Goal: Navigation & Orientation: Understand site structure

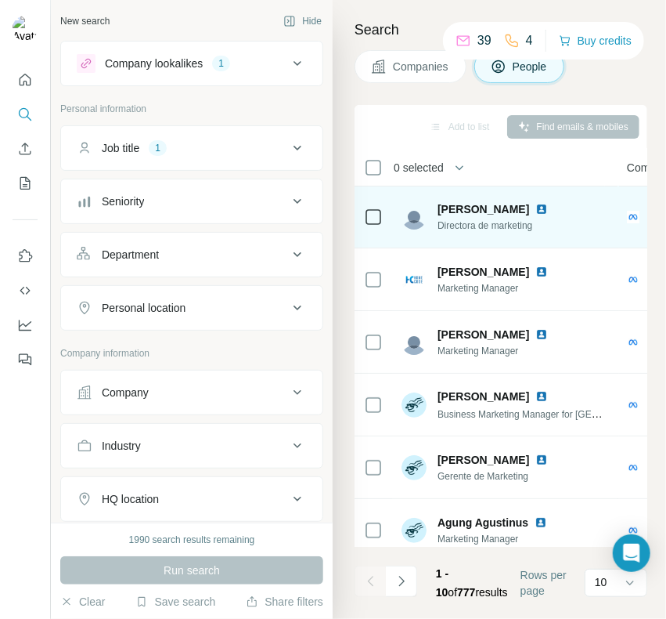
scroll to position [273, 0]
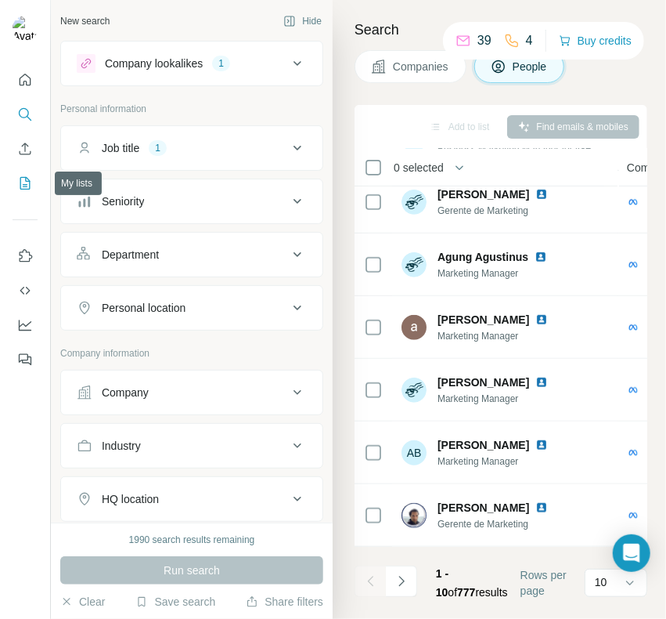
click at [27, 181] on icon "My lists" at bounding box center [27, 182] width 8 height 10
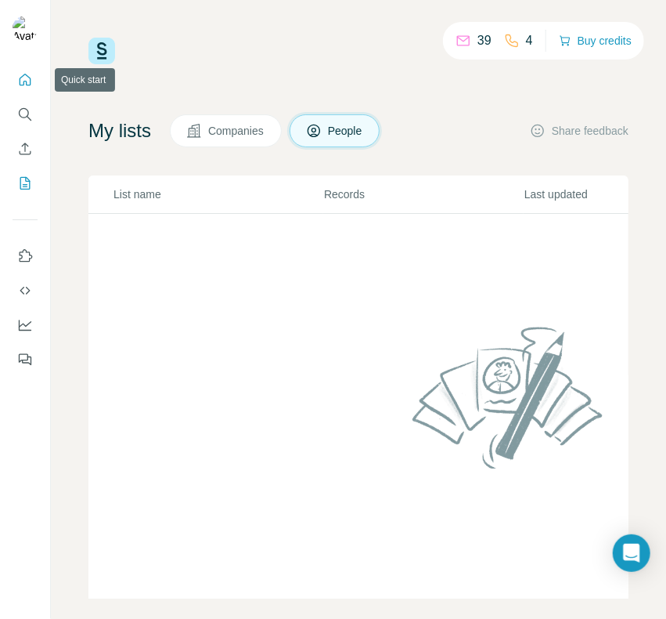
click at [22, 79] on icon "Quick start" at bounding box center [25, 80] width 16 height 16
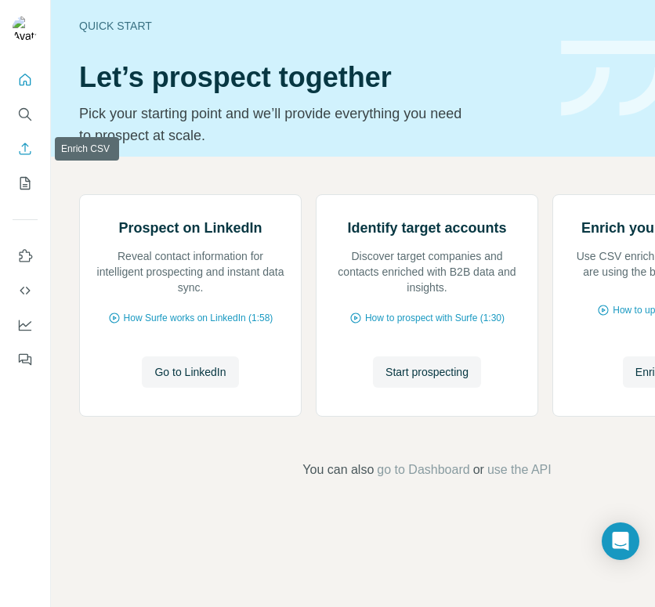
click at [23, 143] on icon "Enrich CSV" at bounding box center [25, 149] width 16 height 16
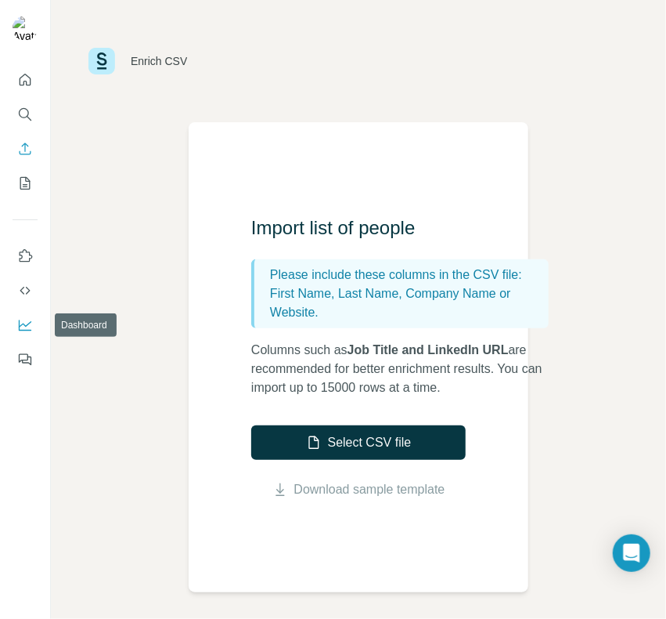
click at [26, 330] on icon "Dashboard" at bounding box center [25, 325] width 16 height 16
